Goal: Information Seeking & Learning: Learn about a topic

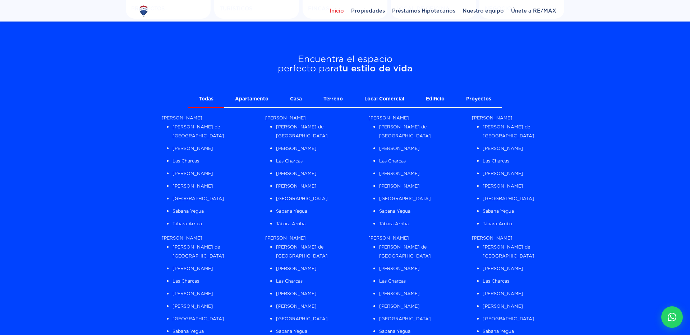
scroll to position [558, 0]
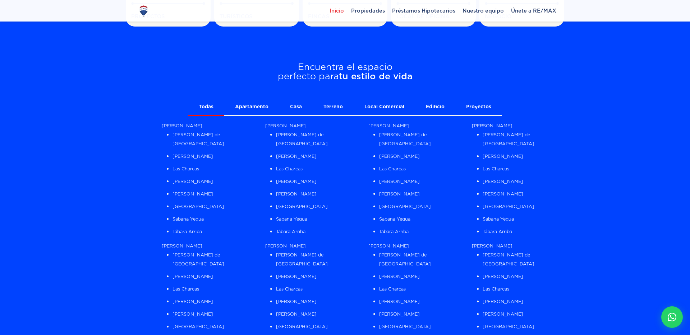
click at [250, 108] on link "Apartamento" at bounding box center [251, 107] width 55 height 16
click at [303, 104] on link "Casa" at bounding box center [295, 107] width 33 height 16
click at [208, 108] on link "Todas" at bounding box center [206, 107] width 36 height 16
click at [242, 108] on link "Apartamento" at bounding box center [251, 107] width 55 height 16
click at [208, 108] on link "Todas" at bounding box center [206, 107] width 36 height 16
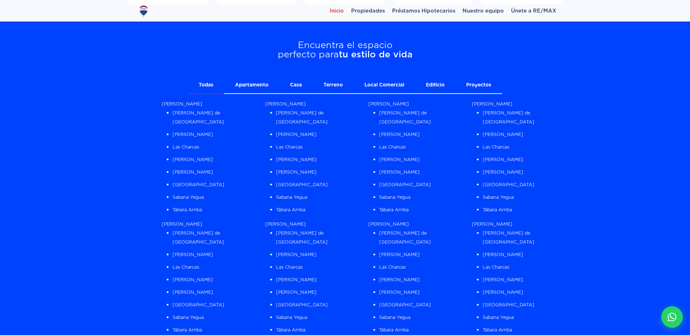
scroll to position [551, 0]
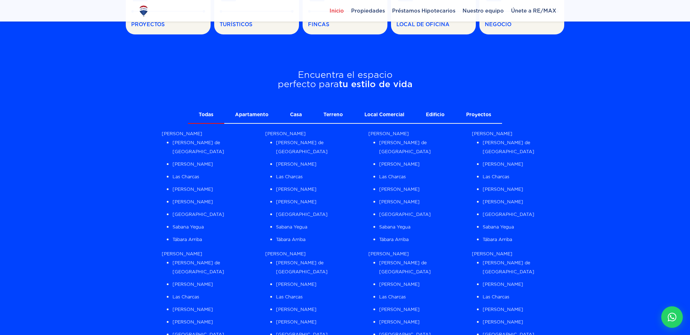
click at [269, 104] on secction "Encuentra el espacio perfecto para tu estilo de vida Todas Apartamento Casa Ter…" at bounding box center [345, 280] width 438 height 456
click at [264, 114] on link "Apartamento" at bounding box center [251, 115] width 55 height 16
click at [302, 119] on link "Casa" at bounding box center [295, 115] width 33 height 16
click at [323, 116] on link "Terreno" at bounding box center [332, 115] width 41 height 16
click at [309, 119] on link "Casa" at bounding box center [295, 115] width 33 height 16
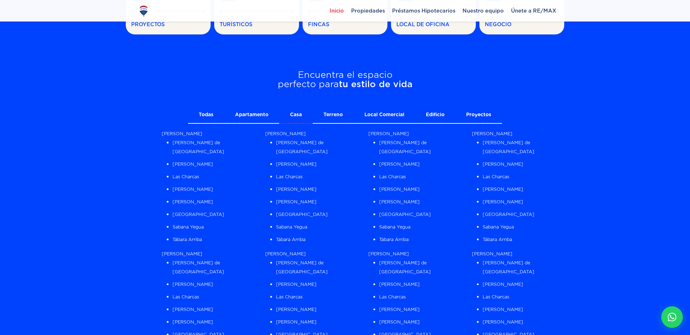
click at [242, 114] on link "Apartamento" at bounding box center [251, 115] width 55 height 16
click at [211, 117] on link "Todas" at bounding box center [206, 115] width 36 height 16
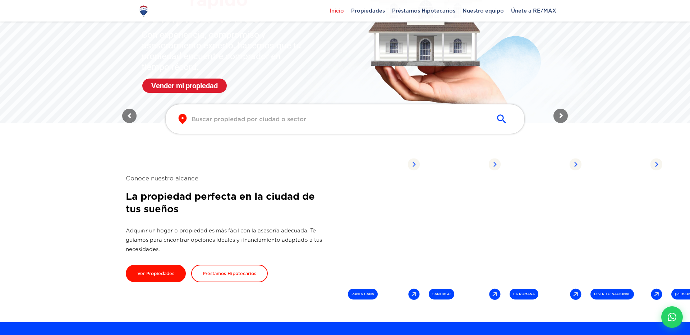
scroll to position [0, 0]
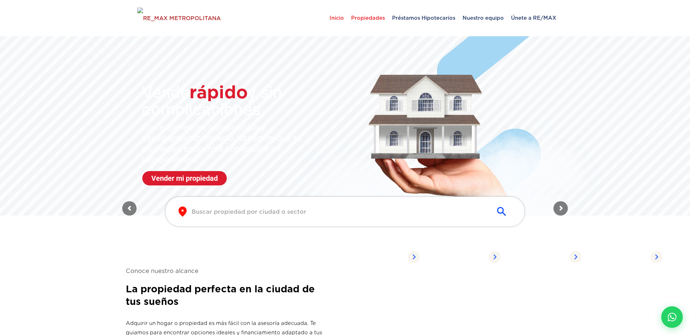
click at [363, 16] on span "Propiedades" at bounding box center [367, 18] width 41 height 22
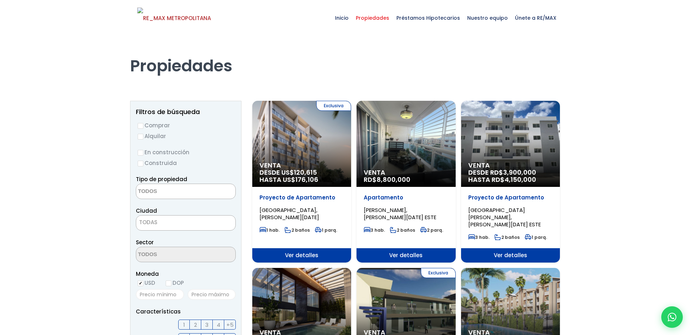
click at [309, 147] on div "Exclusiva Venta DESDE US$ 120,615 HASTA US$ 176,106" at bounding box center [301, 144] width 99 height 86
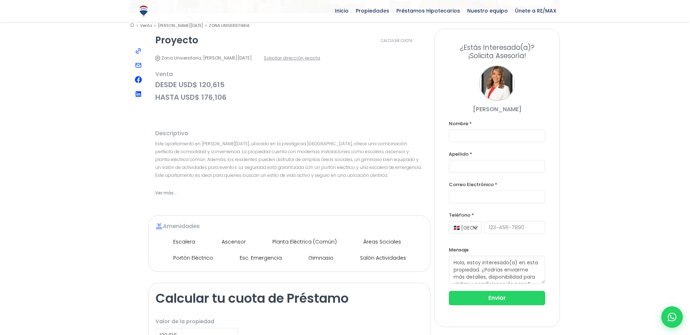
scroll to position [222, 0]
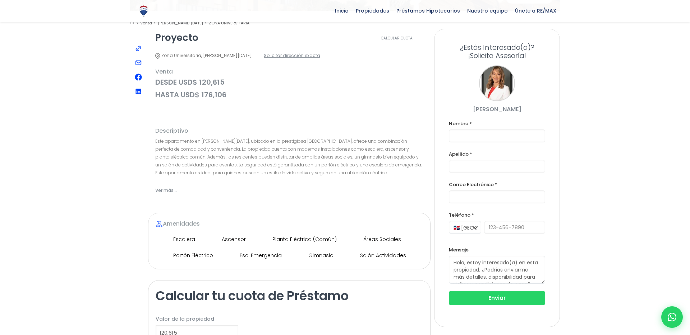
click at [168, 186] on span "Ver más..." at bounding box center [166, 190] width 22 height 9
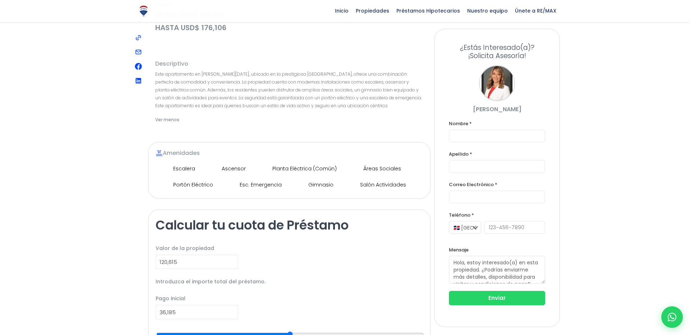
scroll to position [288, 0]
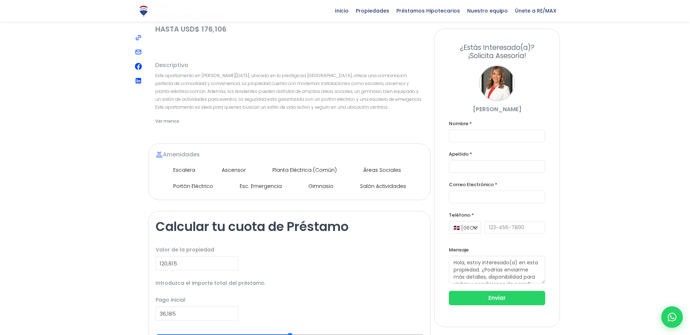
click at [181, 255] on label "Valor de la propiedad" at bounding box center [289, 250] width 267 height 9
click at [181, 256] on input "120,615" at bounding box center [197, 263] width 83 height 14
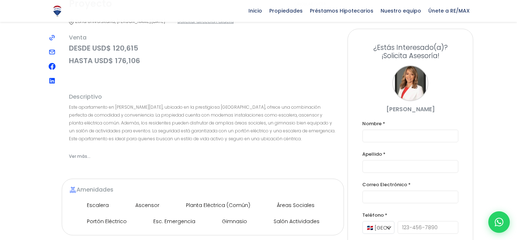
scroll to position [257, 0]
drag, startPoint x: 69, startPoint y: 97, endPoint x: 108, endPoint y: 97, distance: 39.1
click at [108, 97] on h2 "Descriptivo" at bounding box center [203, 97] width 268 height 6
click at [119, 98] on h2 "Descriptivo" at bounding box center [203, 97] width 268 height 6
click at [74, 152] on span "Ver más..." at bounding box center [80, 156] width 22 height 9
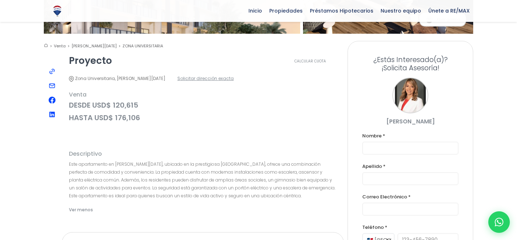
scroll to position [199, 0]
click at [71, 96] on span "Venta" at bounding box center [203, 95] width 268 height 9
click at [89, 96] on span "Venta" at bounding box center [203, 95] width 268 height 9
drag, startPoint x: 89, startPoint y: 96, endPoint x: 70, endPoint y: 97, distance: 18.7
click at [70, 97] on span "Venta" at bounding box center [203, 95] width 268 height 9
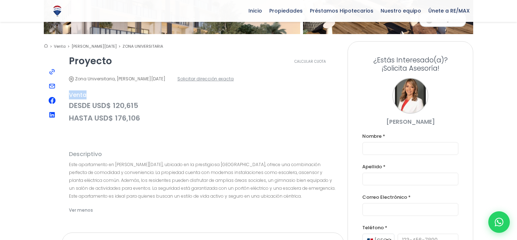
click at [113, 97] on span "Venta" at bounding box center [203, 95] width 268 height 9
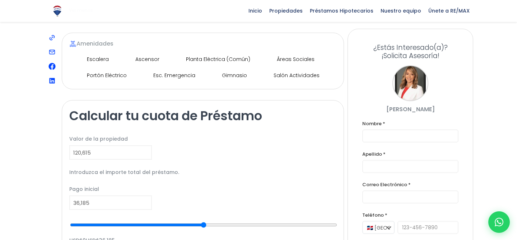
scroll to position [393, 0]
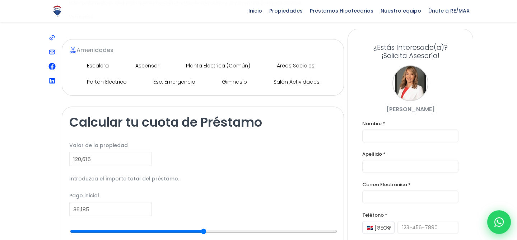
click at [504, 213] on div at bounding box center [499, 222] width 24 height 24
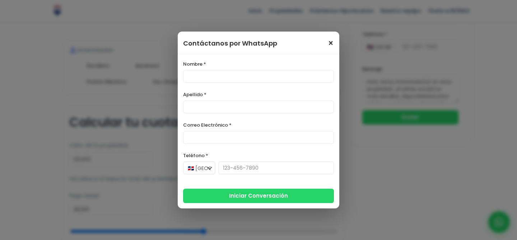
click at [330, 43] on div "Contáctanos por WhatsApp ×" at bounding box center [259, 43] width 162 height 23
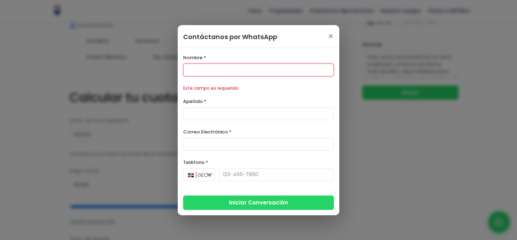
scroll to position [420, 0]
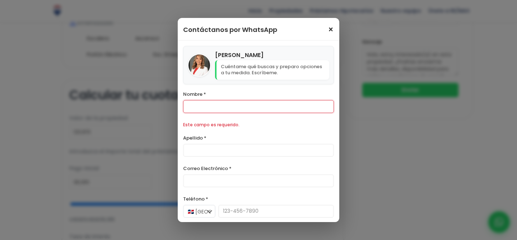
click at [329, 33] on span "×" at bounding box center [331, 29] width 6 height 9
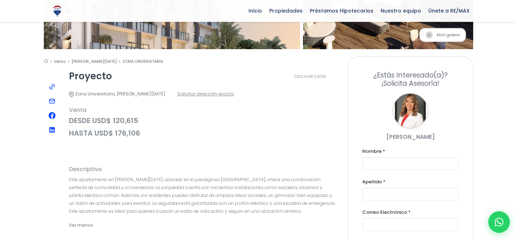
scroll to position [184, 0]
drag, startPoint x: 120, startPoint y: 219, endPoint x: 66, endPoint y: 169, distance: 73.4
click at [66, 169] on div "Descriptivo Este apartamento en Santo Domingo de Guzmán, ubicado en la prestigi…" at bounding box center [203, 198] width 282 height 78
click at [161, 167] on h2 "Descriptivo" at bounding box center [203, 169] width 268 height 6
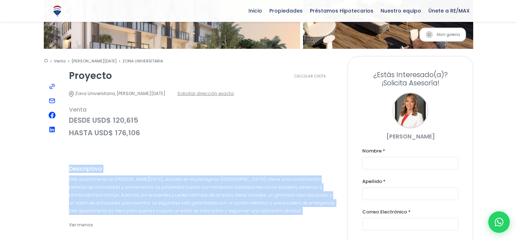
drag, startPoint x: 107, startPoint y: 226, endPoint x: 69, endPoint y: 168, distance: 69.0
click at [69, 168] on div "Descriptivo Este apartamento en Santo Domingo de Guzmán, ubicado en la prestigi…" at bounding box center [203, 198] width 282 height 78
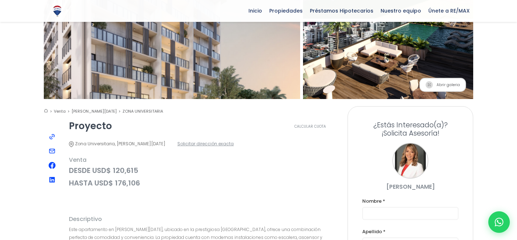
scroll to position [131, 0]
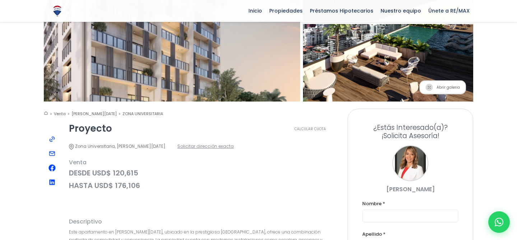
click at [208, 148] on span "Solicitar dirección exacta" at bounding box center [205, 146] width 56 height 9
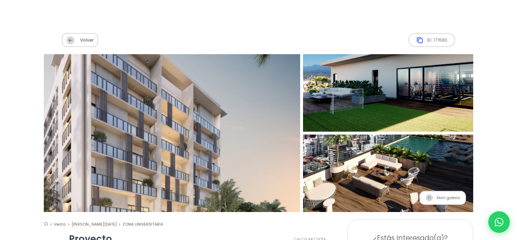
scroll to position [23, 0]
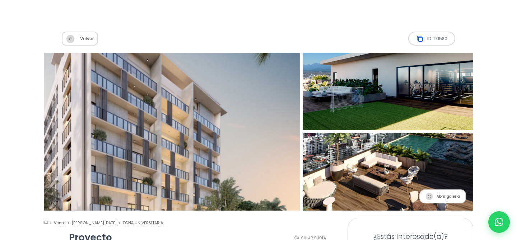
click at [248, 136] on img at bounding box center [172, 132] width 282 height 174
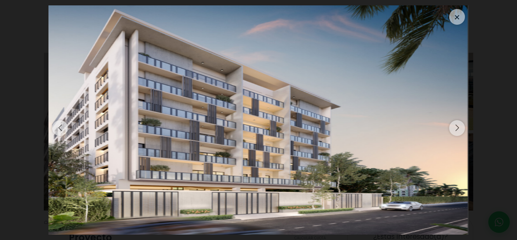
click at [459, 129] on div "Next slide" at bounding box center [457, 128] width 16 height 16
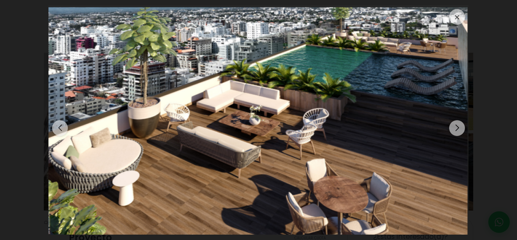
click at [459, 129] on div "Next slide" at bounding box center [457, 128] width 16 height 16
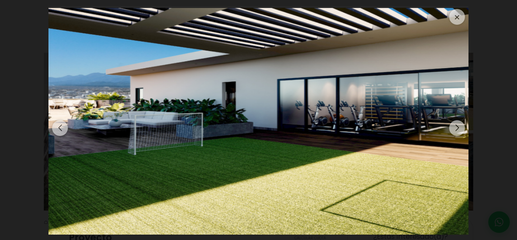
click at [459, 129] on div "Next slide" at bounding box center [457, 128] width 16 height 16
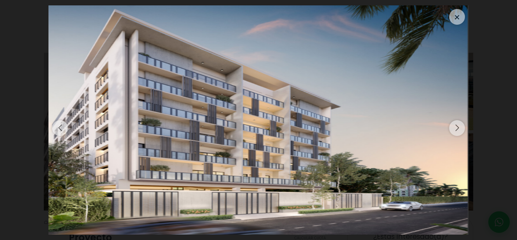
click at [459, 129] on div "Next slide" at bounding box center [457, 128] width 16 height 16
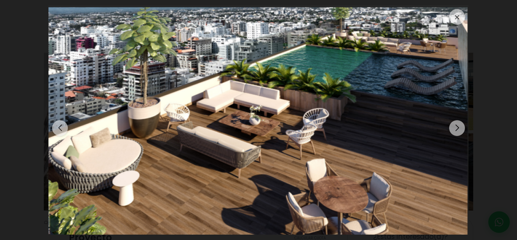
click at [459, 129] on div "Next slide" at bounding box center [457, 128] width 16 height 16
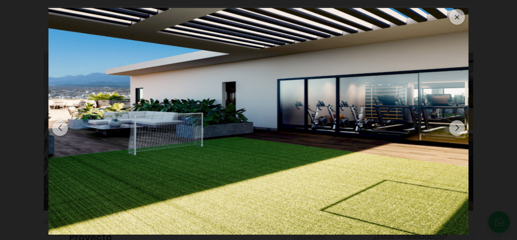
click at [459, 129] on div "Next slide" at bounding box center [457, 128] width 16 height 16
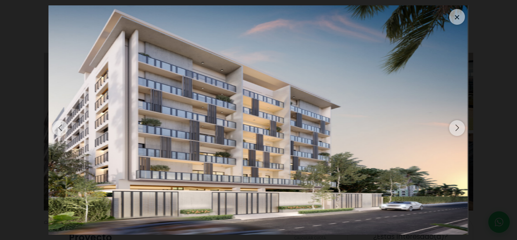
click at [456, 20] on div at bounding box center [457, 17] width 16 height 16
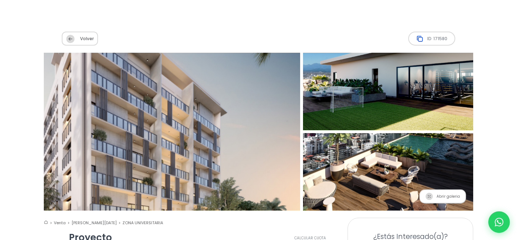
click at [433, 36] on span "171580" at bounding box center [440, 38] width 14 height 9
click at [428, 32] on span "ID 171580" at bounding box center [431, 39] width 47 height 14
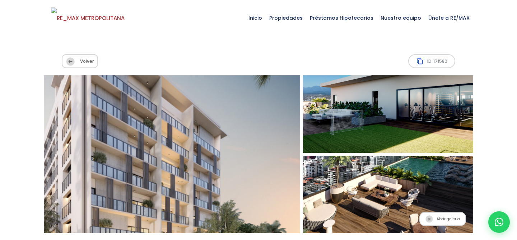
click at [428, 58] on span "ID 171580" at bounding box center [431, 61] width 47 height 14
click at [417, 62] on img at bounding box center [420, 61] width 8 height 7
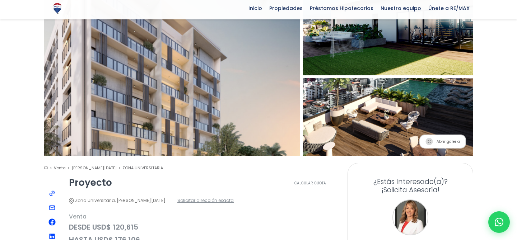
scroll to position [82, 0]
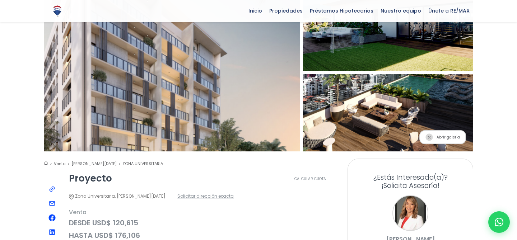
click at [429, 135] on img at bounding box center [430, 138] width 8 height 8
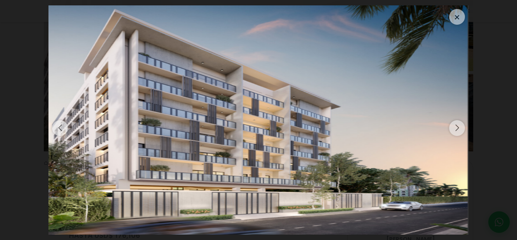
click at [462, 125] on div "Next slide" at bounding box center [457, 128] width 16 height 16
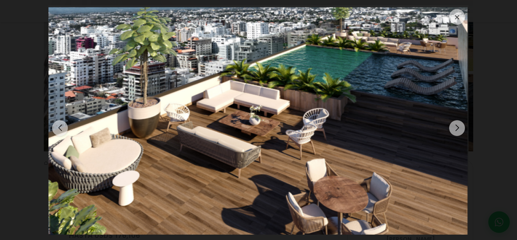
click at [462, 125] on div "Next slide" at bounding box center [457, 128] width 16 height 16
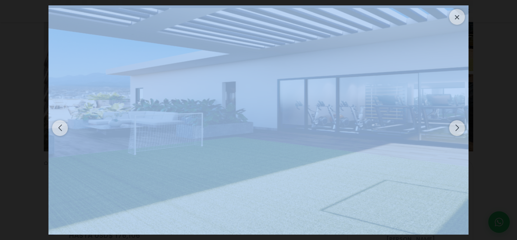
click at [462, 125] on div "Next slide" at bounding box center [457, 128] width 16 height 16
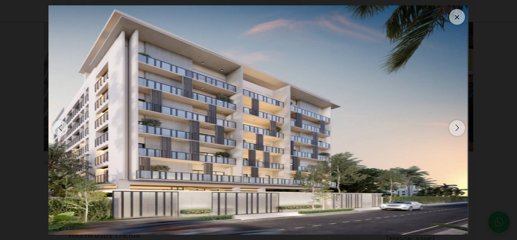
click at [462, 125] on div "Next slide" at bounding box center [457, 128] width 16 height 16
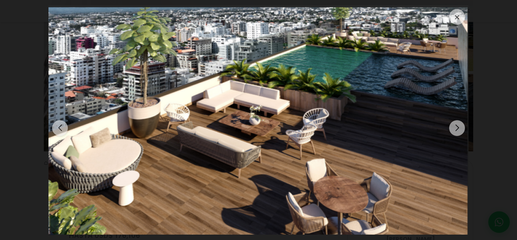
click at [462, 125] on div "Next slide" at bounding box center [457, 128] width 16 height 16
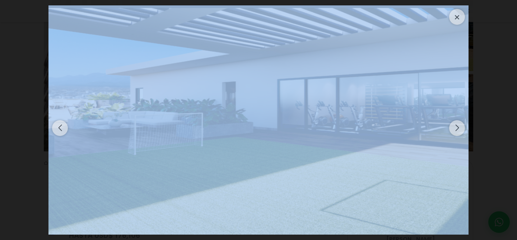
click at [462, 125] on div "Next slide" at bounding box center [457, 128] width 16 height 16
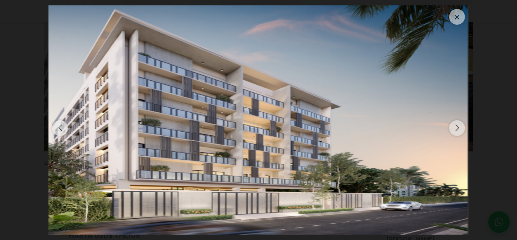
click at [462, 125] on div "Next slide" at bounding box center [457, 128] width 16 height 16
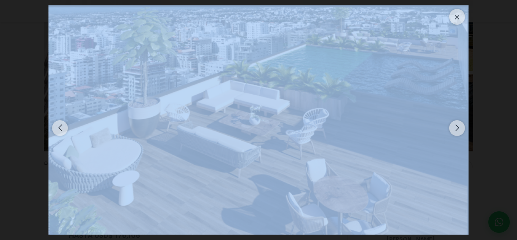
click at [462, 125] on div "Next slide" at bounding box center [457, 128] width 16 height 16
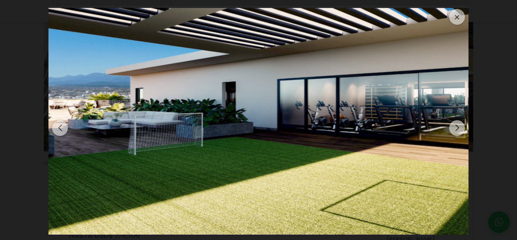
click at [462, 125] on div "Next slide" at bounding box center [457, 128] width 16 height 16
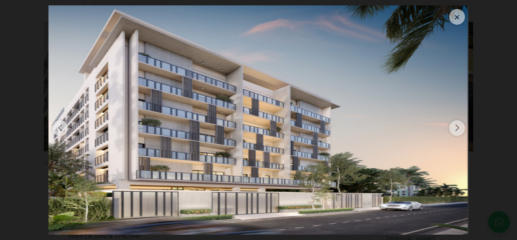
click at [462, 125] on div "Next slide" at bounding box center [457, 128] width 16 height 16
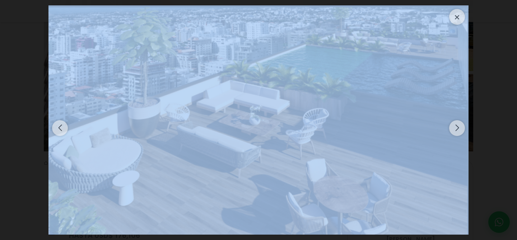
click at [451, 12] on div at bounding box center [457, 17] width 16 height 16
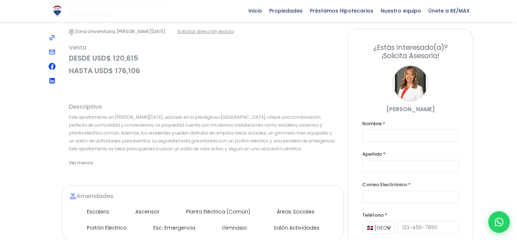
scroll to position [325, 0]
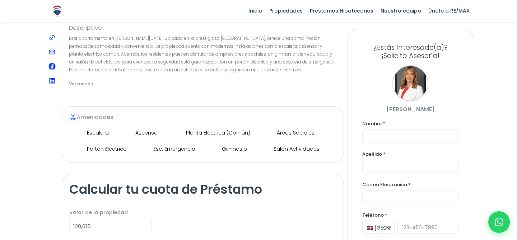
click at [218, 139] on span "Planta Eléctrica (Común)" at bounding box center [211, 133] width 87 height 13
click at [185, 156] on span "Esc. Emergencia" at bounding box center [168, 149] width 65 height 13
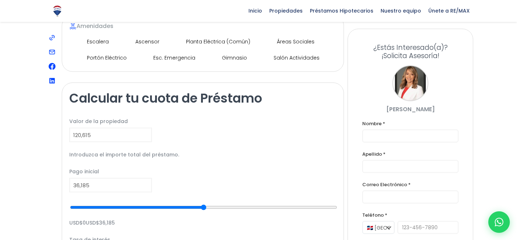
scroll to position [416, 0]
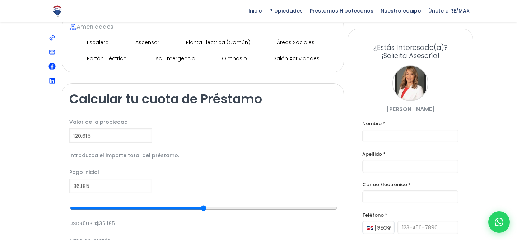
type input "59,720"
type input "59720"
type input "58,256"
type input "58256"
type input "53,954"
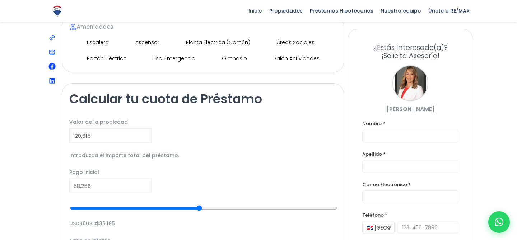
type input "53954"
type input "47,647"
type input "47647"
type input "39,129"
type input "39129"
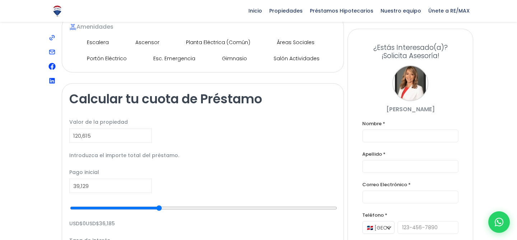
type input "30,051"
type input "30051"
type input "22,251"
type input "22251"
type input "16,711"
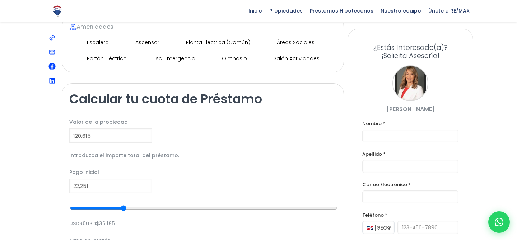
type input "16711"
type input "13,503"
type input "13503"
type input "11,048"
type input "11048"
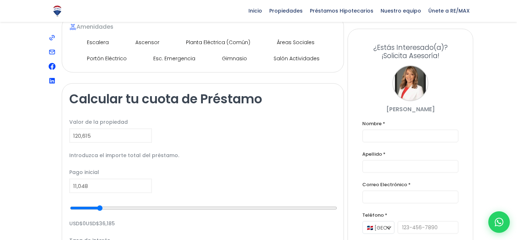
type input "9,618"
type input "9618"
type input "8,702"
type input "8702"
type input "8,024"
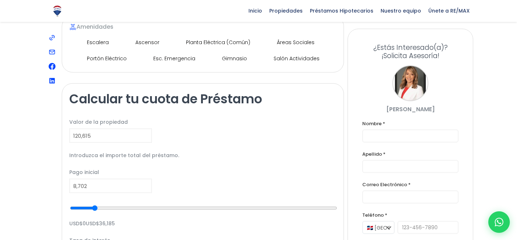
type input "8024"
type input "7,507"
type input "7507"
type input "7,131"
type input "7131"
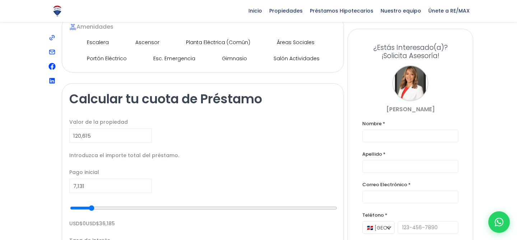
type input "6,875"
type input "6875"
type input "6,746"
type input "6746"
type input "6,703"
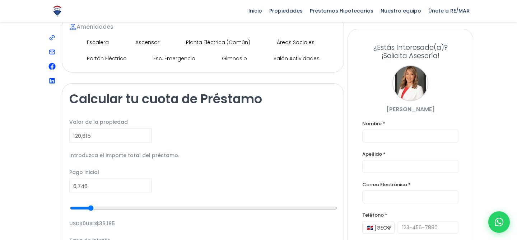
type input "6703"
type input "6,691"
type input "6691"
type input "7,435"
type input "7435"
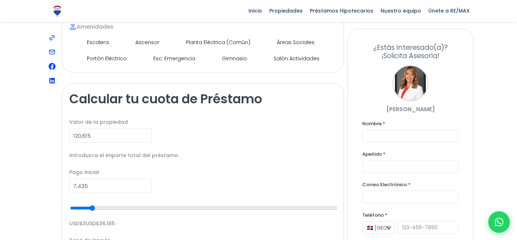
type input "10,468"
type input "10468"
type input "16,961"
type input "16961"
type input "26,593"
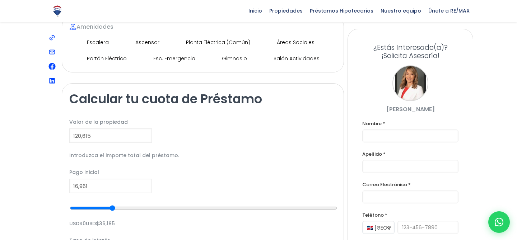
type input "26593"
type input "37,492"
type input "37492"
type input "46,731"
type input "46731"
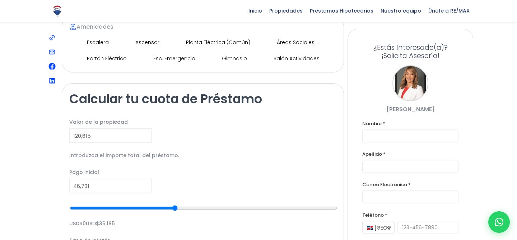
type input "53,701"
type input "53701"
type input "58,368"
type input "58368"
type input "61,208"
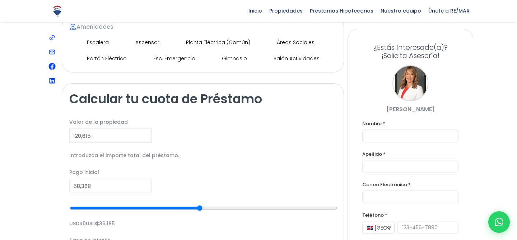
type input "61208"
type input "63,287"
type input "63287"
type input "64,330"
type input "64330"
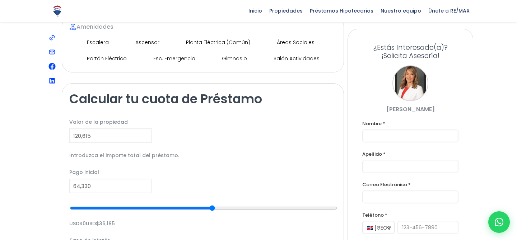
type input "64,823"
type input "64823"
type input "65,068"
drag, startPoint x: 130, startPoint y: 185, endPoint x: 135, endPoint y: 182, distance: 5.5
type input "65068"
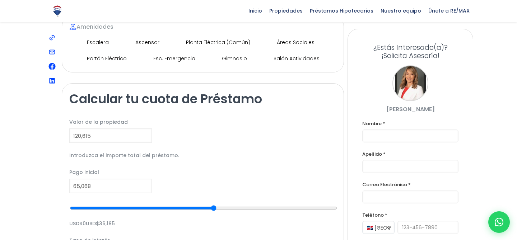
click at [135, 201] on input "range" at bounding box center [203, 208] width 267 height 14
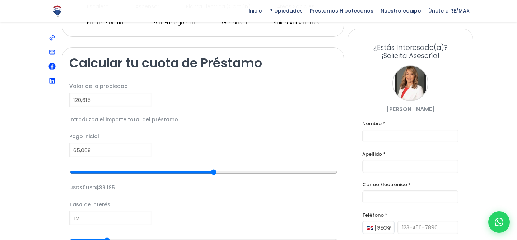
scroll to position [463, 0]
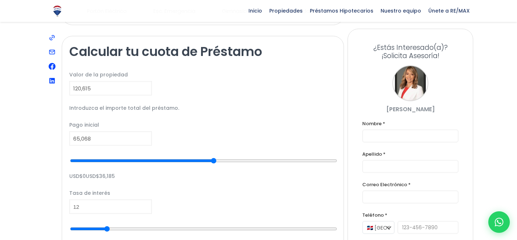
type input "10"
type input "12"
type input "15"
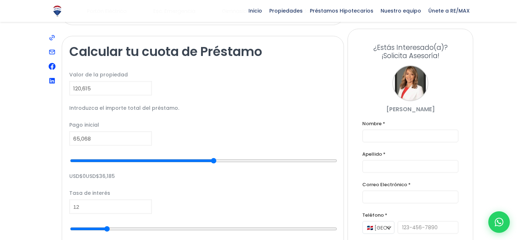
type input "15"
type input "18"
type input "23"
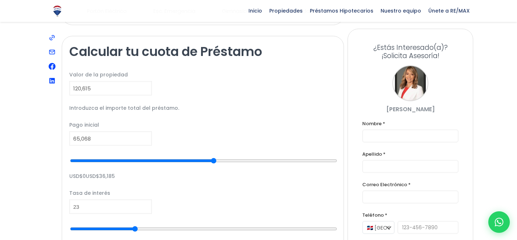
type input "29"
type input "35"
type input "41"
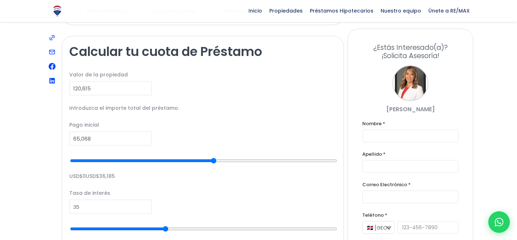
type input "41"
type input "46"
type input "51"
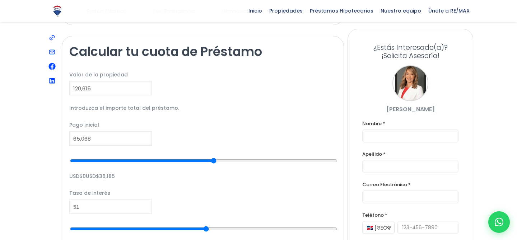
type input "55"
type input "58"
type input "59"
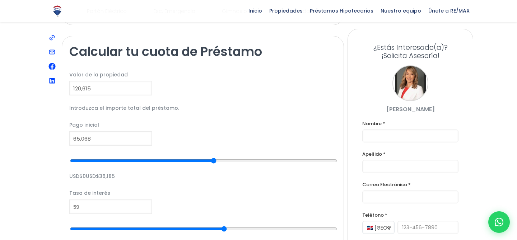
type input "59"
type input "60"
type input "61"
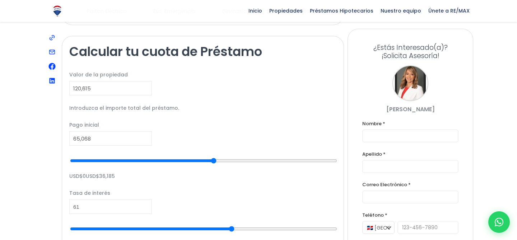
type input "62"
type input "63"
type input "62"
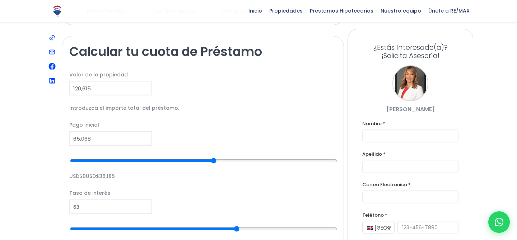
type input "62"
type input "60"
type input "57"
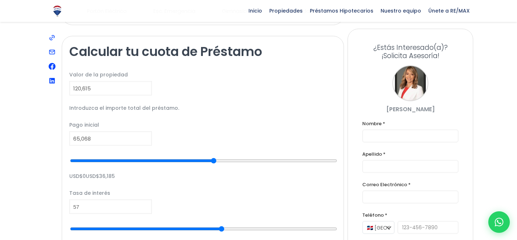
type input "54"
type input "51"
type input "49"
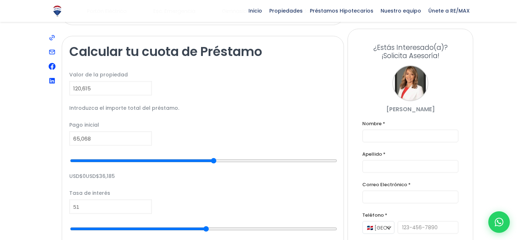
type input "49"
type input "47"
type input "45"
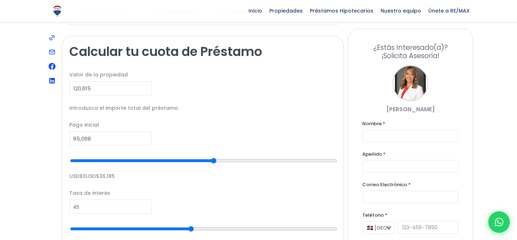
type input "44"
type input "42"
type input "41"
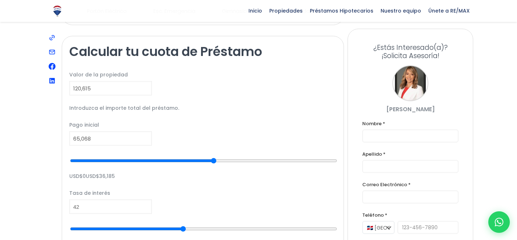
type input "41"
type input "39"
type input "38"
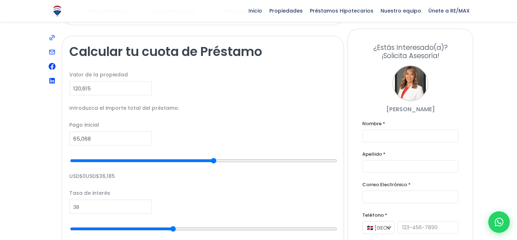
type input "37"
type input "36"
type input "35"
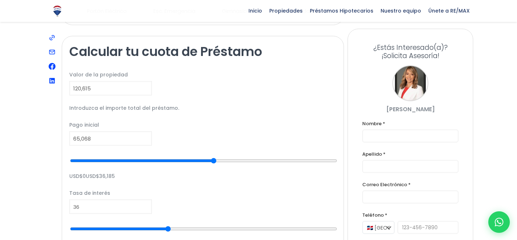
type input "35"
type input "34"
type input "33"
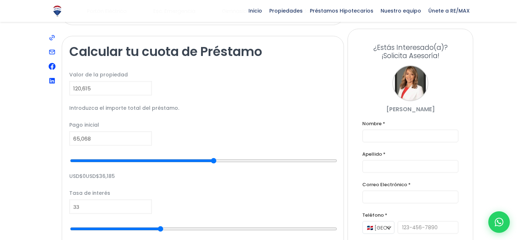
type input "32"
type input "31"
type input "30"
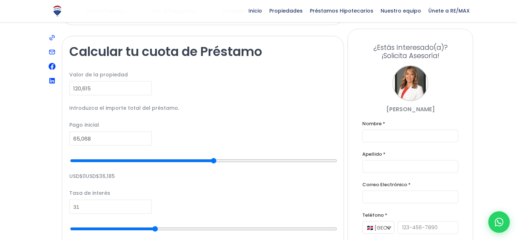
type input "30"
type input "29"
type input "28"
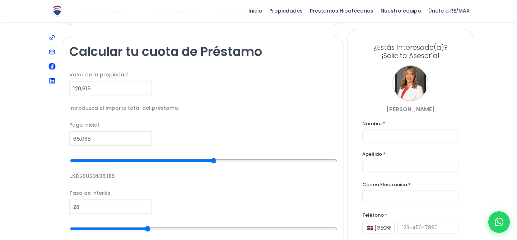
type input "27"
type input "26"
type input "24"
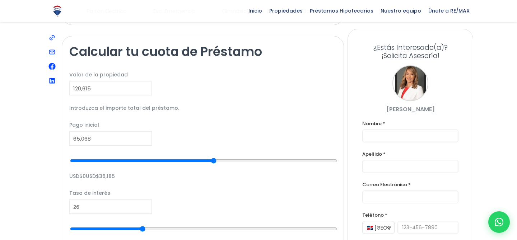
type input "24"
type input "23"
type input "22"
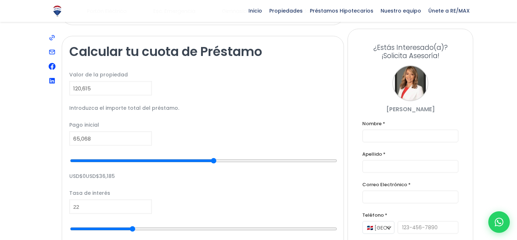
type input "21"
type input "20"
type input "19"
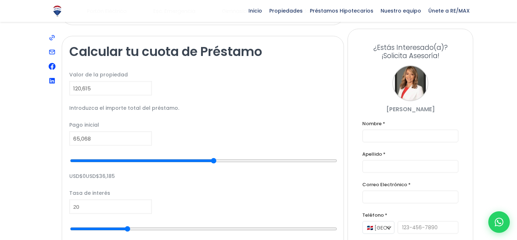
type input "19"
type input "18"
type input "17"
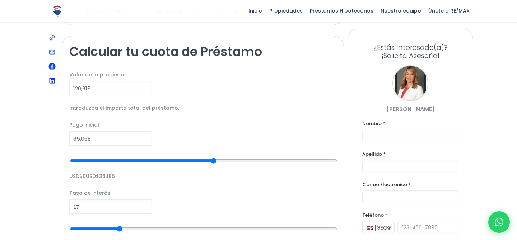
type input "16"
type input "15"
type input "14"
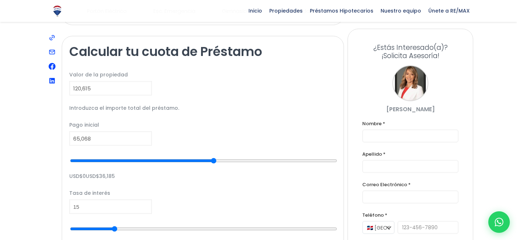
type input "14"
type input "13"
type input "12"
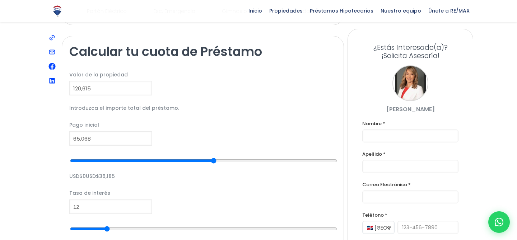
type input "11"
type input "10"
type input "9"
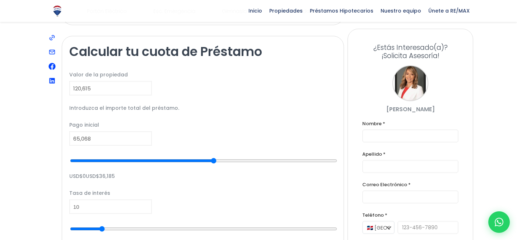
type input "9"
type input "8"
type input "7"
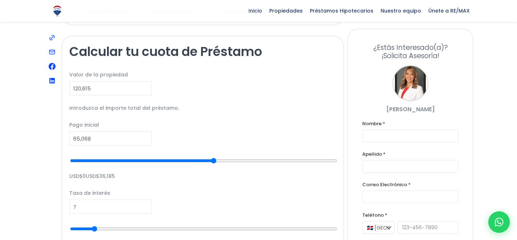
type input "6"
type input "5"
type input "4"
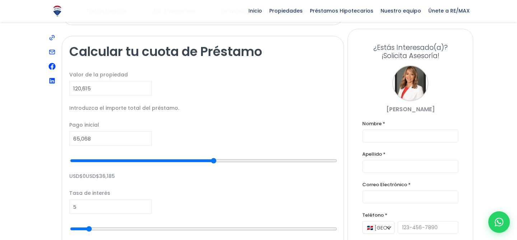
type input "4"
type input "3"
type input "2"
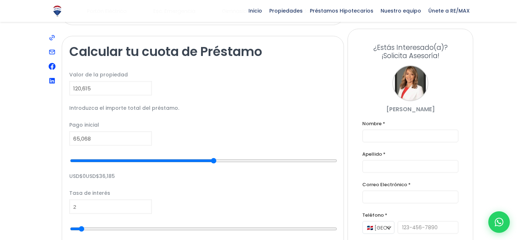
type input "1"
type input "0"
drag, startPoint x: 84, startPoint y: 176, endPoint x: 64, endPoint y: 176, distance: 19.4
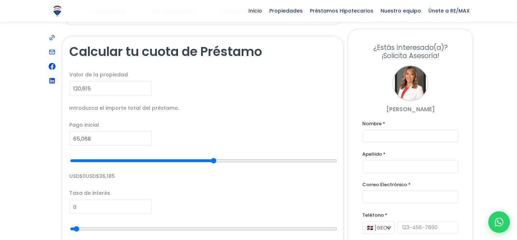
type input "62,112"
type input "62112"
drag, startPoint x: 133, startPoint y: 136, endPoint x: 126, endPoint y: 136, distance: 6.5
click at [126, 154] on input "range" at bounding box center [203, 161] width 267 height 14
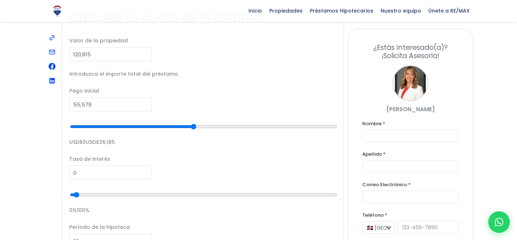
scroll to position [498, 0]
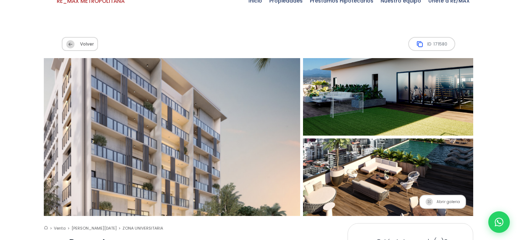
scroll to position [0, 0]
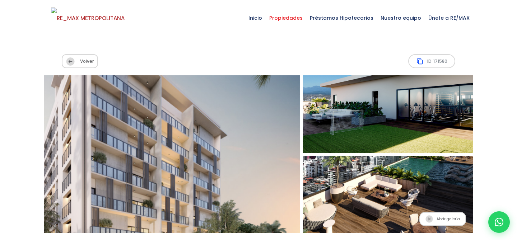
click at [287, 19] on span "Propiedades" at bounding box center [286, 18] width 41 height 22
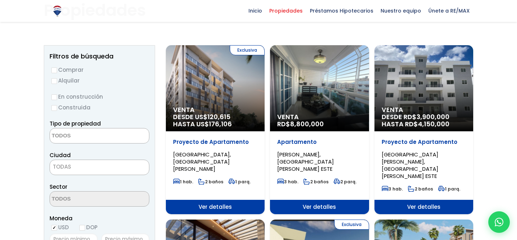
scroll to position [56, 0]
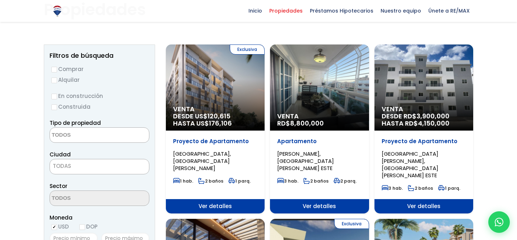
click at [265, 96] on div "Venta RD$ 8,800,000" at bounding box center [215, 88] width 99 height 86
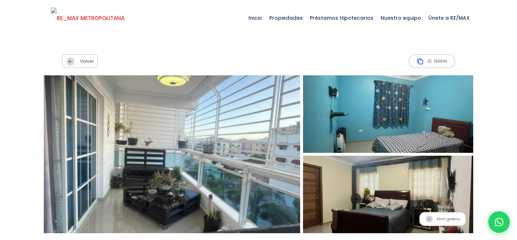
click at [97, 19] on img at bounding box center [88, 19] width 74 height 22
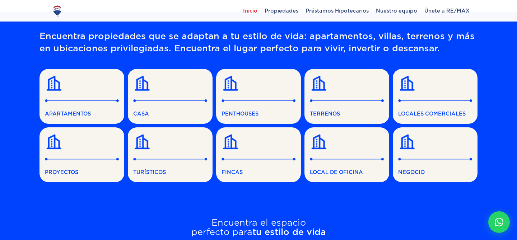
scroll to position [180, 0]
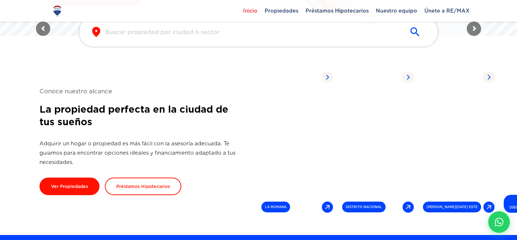
click at [314, 36] on input "text" at bounding box center [252, 32] width 295 height 8
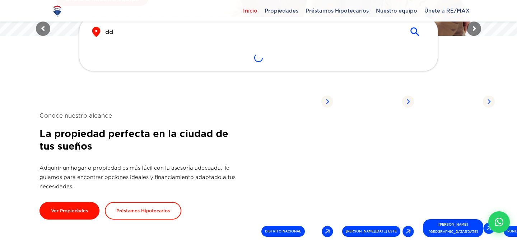
type input "d"
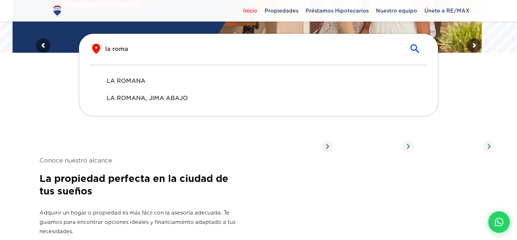
scroll to position [163, 0]
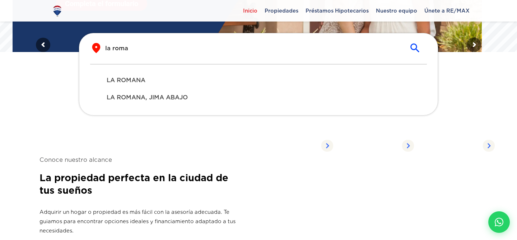
type input "la roma"
click at [224, 77] on span "LA ROMANA" at bounding box center [259, 80] width 304 height 9
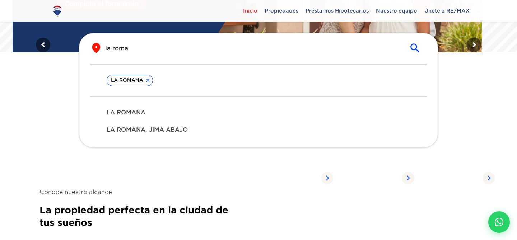
click at [206, 105] on div "LA ROMANA" at bounding box center [258, 112] width 315 height 17
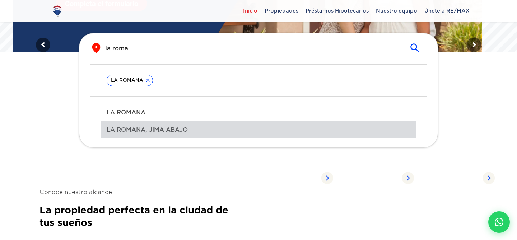
click at [186, 124] on div "LA ROMANA, JIMA ABAJO" at bounding box center [258, 129] width 315 height 17
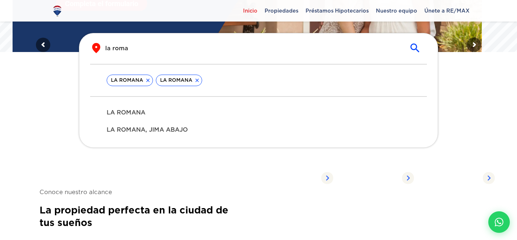
click at [172, 114] on span "LA ROMANA" at bounding box center [259, 112] width 304 height 9
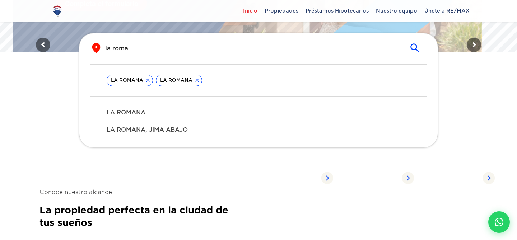
click at [172, 114] on span "LA ROMANA" at bounding box center [259, 112] width 304 height 9
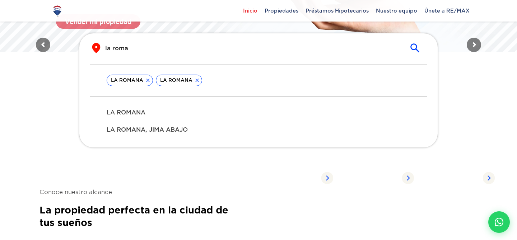
click at [169, 132] on span "LA ROMANA, JIMA ABAJO" at bounding box center [259, 130] width 304 height 9
click at [197, 82] on icon at bounding box center [197, 81] width 6 height 6
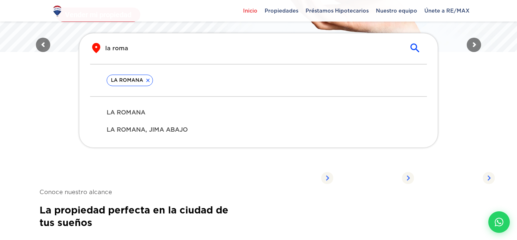
click at [147, 79] on icon at bounding box center [148, 81] width 6 height 6
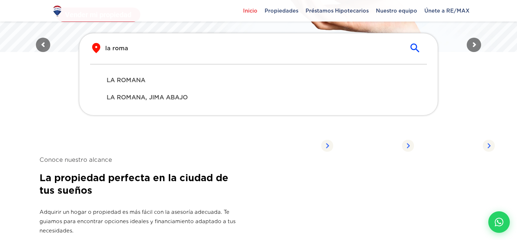
click at [155, 56] on div "​ la roma ​" at bounding box center [258, 53] width 337 height 22
click at [150, 55] on div at bounding box center [150, 55] width 0 height 0
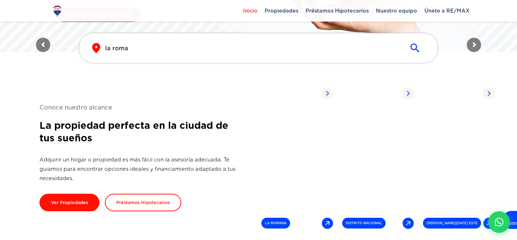
click at [148, 52] on div "​ la roma ​" at bounding box center [258, 47] width 337 height 11
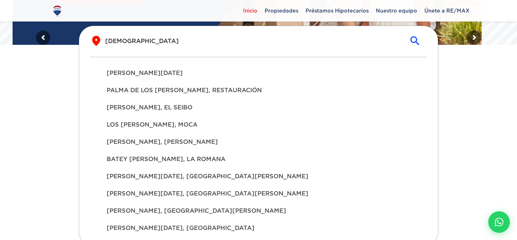
scroll to position [105, 0]
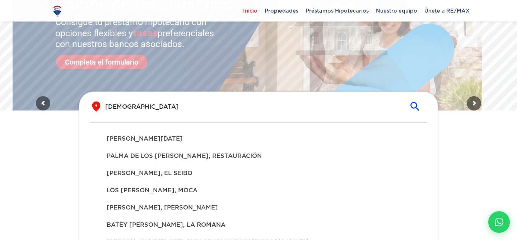
type input "santo"
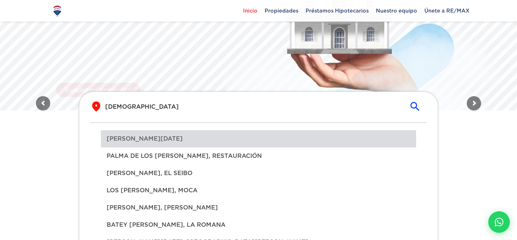
click at [159, 136] on span "SANTO DOMINGO DE GUZMÁN" at bounding box center [259, 139] width 304 height 9
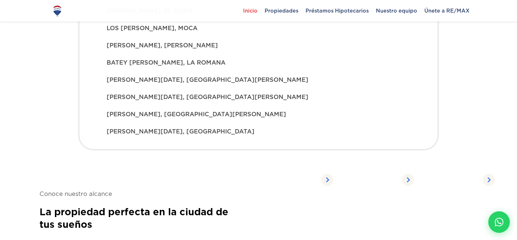
scroll to position [272, 0]
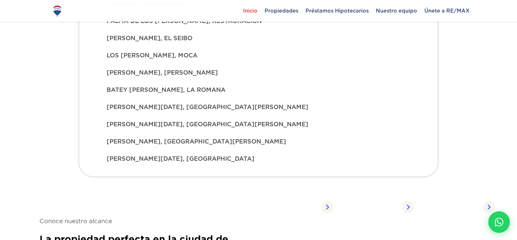
click at [177, 132] on div "SANTO DOMINGO SAVIO, LA VEGA" at bounding box center [258, 124] width 315 height 17
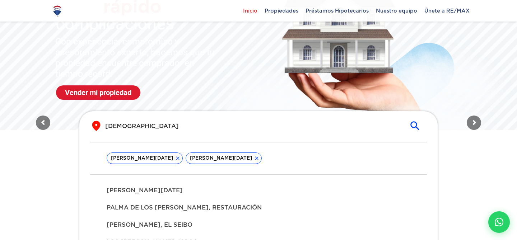
scroll to position [80, 0]
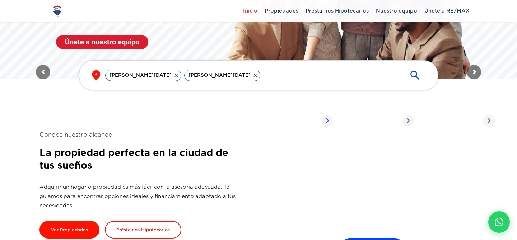
scroll to position [139, 0]
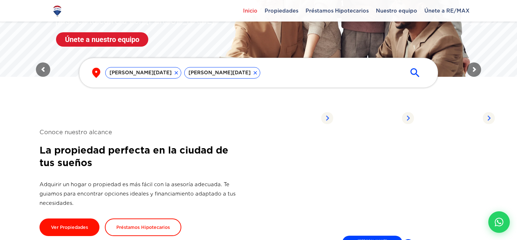
click at [417, 70] on icon "submit" at bounding box center [415, 73] width 12 height 12
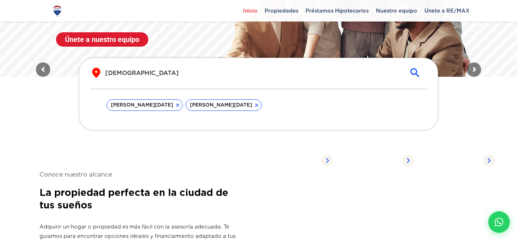
click at [417, 70] on icon "submit" at bounding box center [415, 73] width 12 height 12
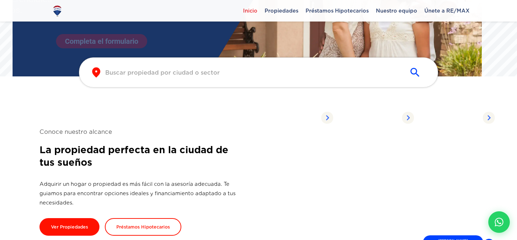
scroll to position [139, 0]
